Goal: Transaction & Acquisition: Purchase product/service

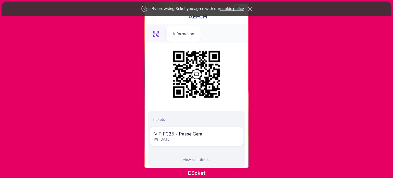
scroll to position [46, 0]
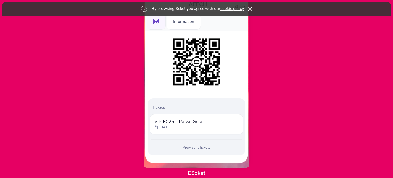
click at [250, 8] on icon at bounding box center [250, 9] width 4 height 4
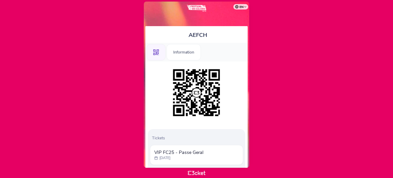
scroll to position [0, 0]
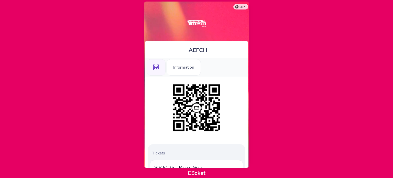
click at [155, 67] on icon at bounding box center [156, 67] width 6 height 6
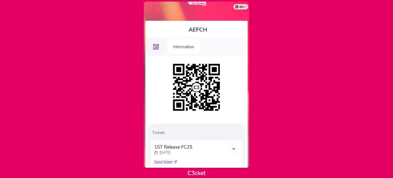
scroll to position [2, 0]
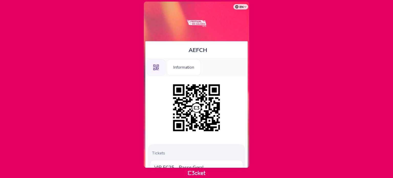
scroll to position [46, 0]
